Goal: Information Seeking & Learning: Learn about a topic

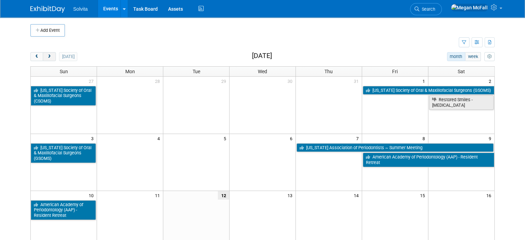
click at [47, 56] on span "next" at bounding box center [49, 56] width 5 height 4
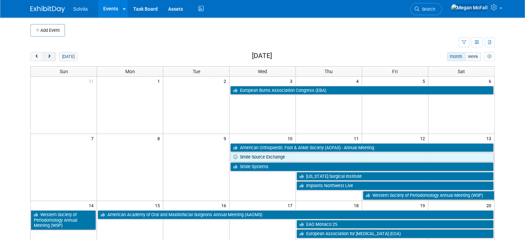
click at [47, 56] on span "next" at bounding box center [49, 56] width 5 height 4
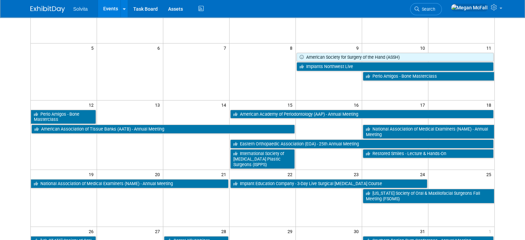
scroll to position [91, 0]
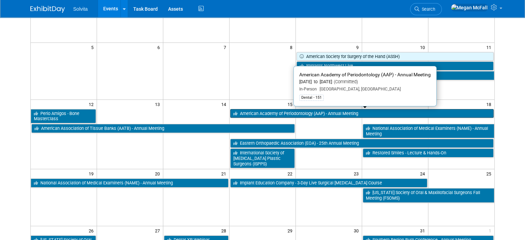
click at [322, 113] on link "American Academy of Periodontology (AAP) - Annual Meeting" at bounding box center [361, 113] width 263 height 9
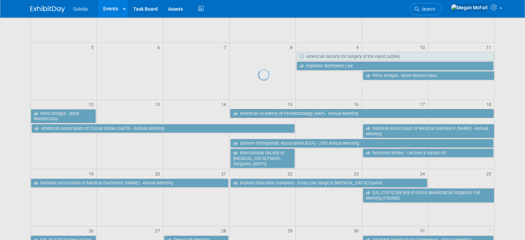
click at [267, 113] on div at bounding box center [263, 120] width 10 height 240
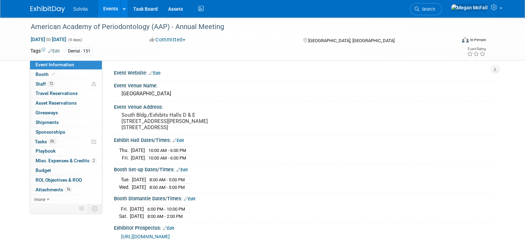
drag, startPoint x: 235, startPoint y: 104, endPoint x: 43, endPoint y: 62, distance: 196.0
click at [43, 62] on div "Event Information Event Info Booth Booth 12 Staff 12 Staff 0 Travel Reservation…" at bounding box center [262, 149] width 474 height 265
click at [4, 95] on div "American Academy of Periodontology (AAP) - Annual Meeting [DATE] to [DATE] (4 d…" at bounding box center [262, 156] width 525 height 279
click at [69, 75] on link "Booth" at bounding box center [66, 74] width 72 height 9
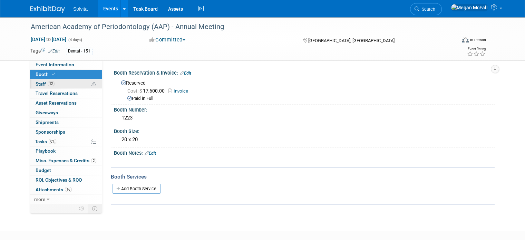
click at [68, 87] on link "12 Staff 12" at bounding box center [66, 83] width 72 height 9
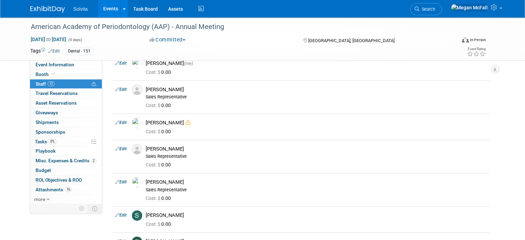
scroll to position [277, 0]
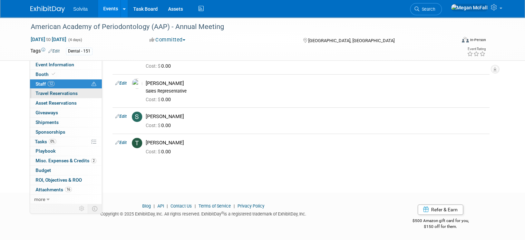
click at [73, 96] on link "0 Travel Reservations 0" at bounding box center [66, 93] width 72 height 9
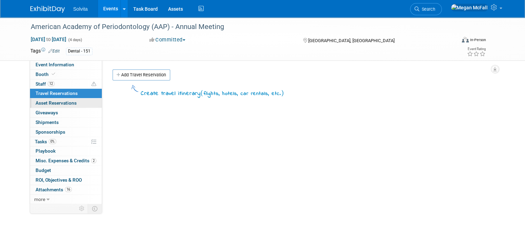
click at [71, 104] on link "0 Asset Reservations 0" at bounding box center [66, 102] width 72 height 9
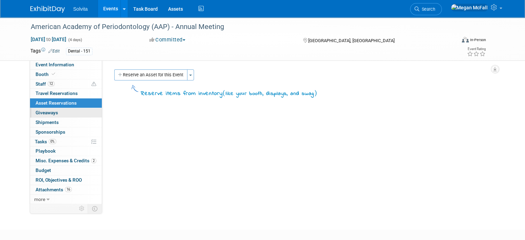
click at [65, 115] on link "0 Giveaways 0" at bounding box center [66, 112] width 72 height 9
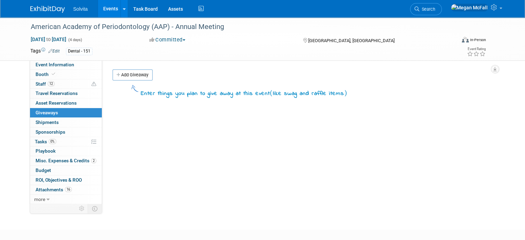
click at [64, 117] on link "0 Giveaways 0" at bounding box center [66, 112] width 72 height 9
click at [62, 122] on link "0 Shipments 0" at bounding box center [66, 122] width 72 height 9
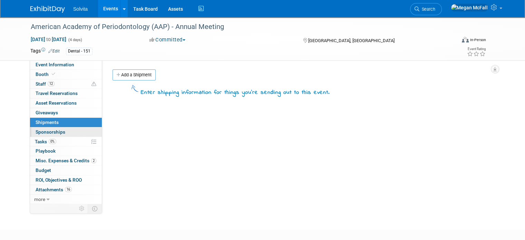
click at [63, 132] on link "0 Sponsorships 0" at bounding box center [66, 131] width 72 height 9
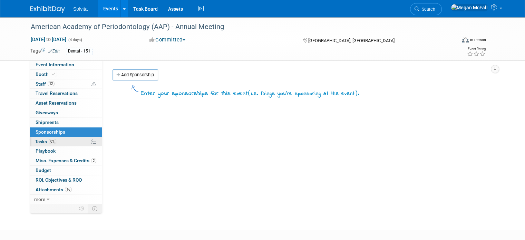
click at [62, 143] on link "0% Tasks 0%" at bounding box center [66, 141] width 72 height 9
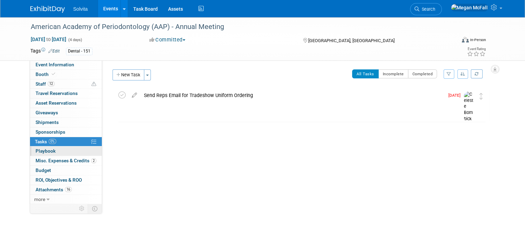
click at [58, 154] on link "0 Playbook 0" at bounding box center [66, 150] width 72 height 9
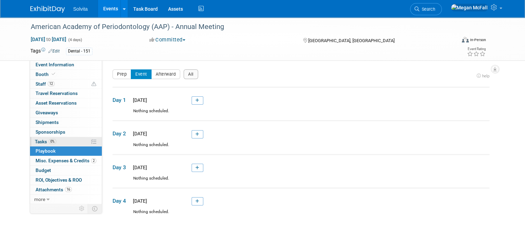
click at [61, 142] on link "0% Tasks 0%" at bounding box center [66, 141] width 72 height 9
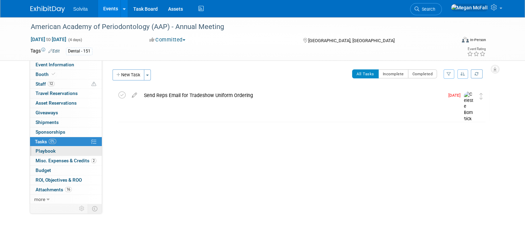
click at [58, 150] on link "0 Playbook 0" at bounding box center [66, 150] width 72 height 9
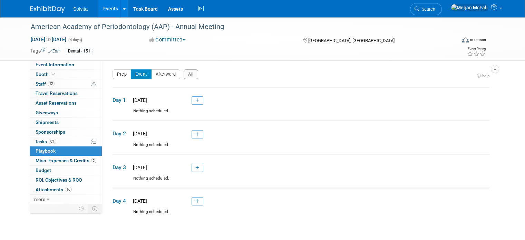
scroll to position [55, 0]
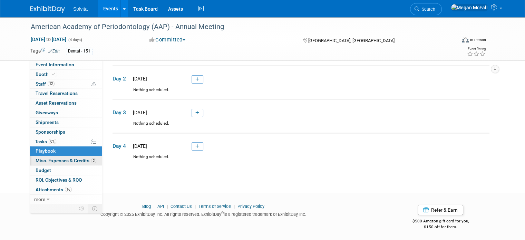
click at [68, 160] on span "Misc. Expenses & Credits 2" at bounding box center [66, 161] width 61 height 6
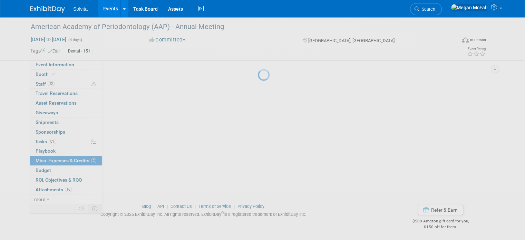
scroll to position [0, 0]
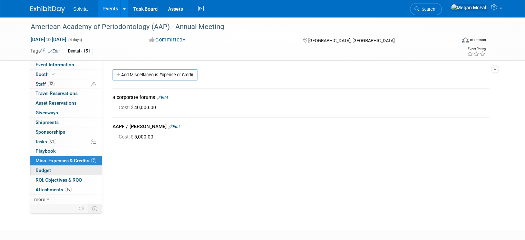
click at [60, 173] on link "Budget" at bounding box center [66, 170] width 72 height 9
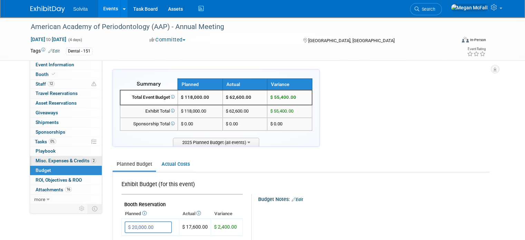
click at [58, 157] on link "2 Misc. Expenses & Credits 2" at bounding box center [66, 160] width 72 height 9
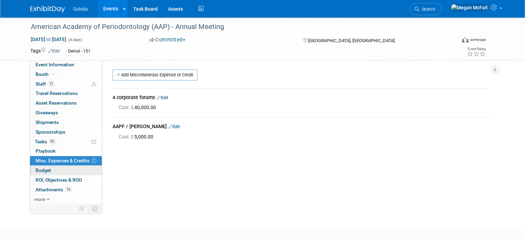
click at [57, 171] on link "Budget" at bounding box center [66, 170] width 72 height 9
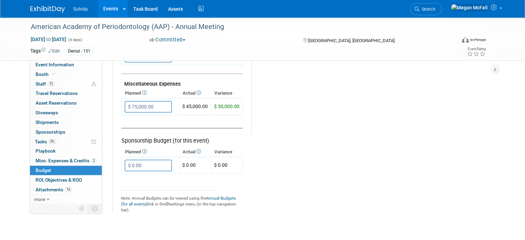
scroll to position [458, 0]
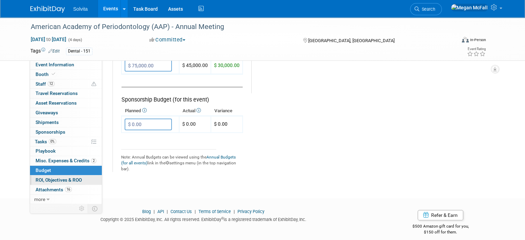
click at [72, 180] on span "ROI, Objectives & ROO 0" at bounding box center [59, 180] width 46 height 6
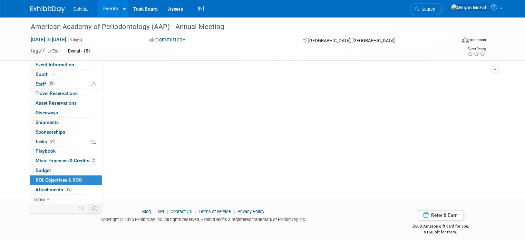
scroll to position [0, 0]
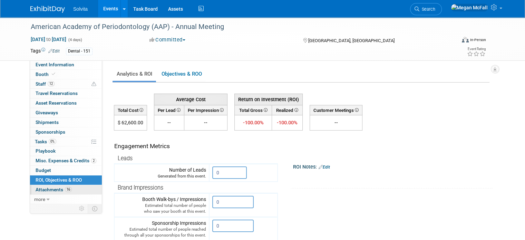
click at [76, 190] on link "16 Attachments 16" at bounding box center [66, 189] width 72 height 9
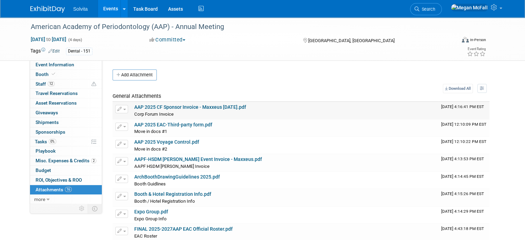
click at [157, 108] on link "AAP 2025 CF Sponsor Invoice - Maxxeus [DATE].pdf" at bounding box center [190, 107] width 112 height 6
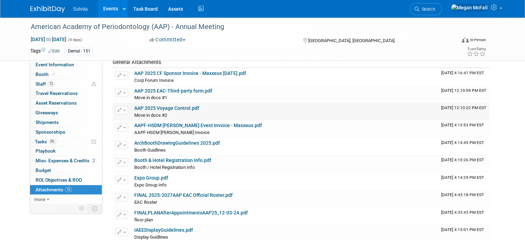
scroll to position [36, 0]
